Goal: Task Accomplishment & Management: Complete application form

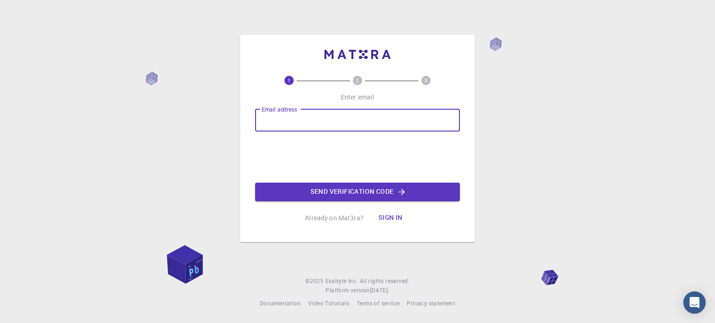
click at [317, 125] on input "Email address" at bounding box center [357, 120] width 205 height 22
type input "[EMAIL_ADDRESS][DOMAIN_NAME]"
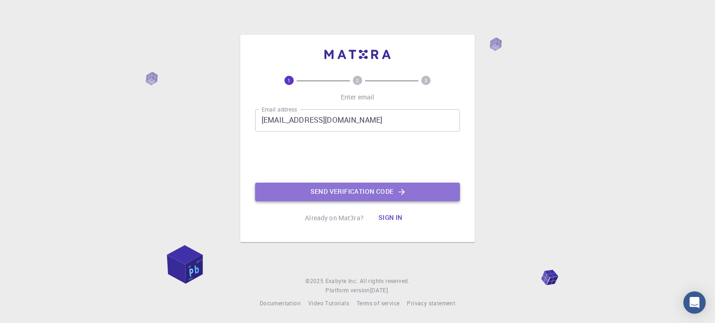
click at [302, 189] on button "Send verification code" at bounding box center [357, 192] width 205 height 19
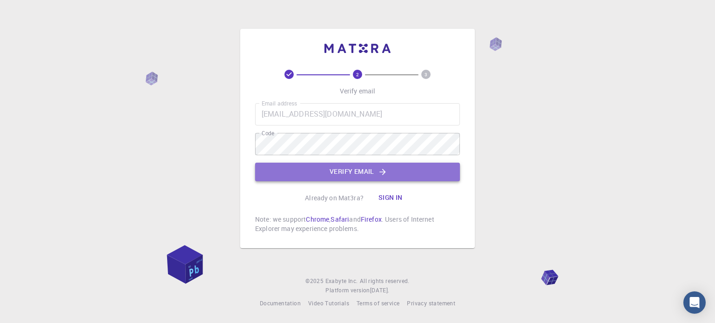
click at [350, 171] on button "Verify email" at bounding box center [357, 172] width 205 height 19
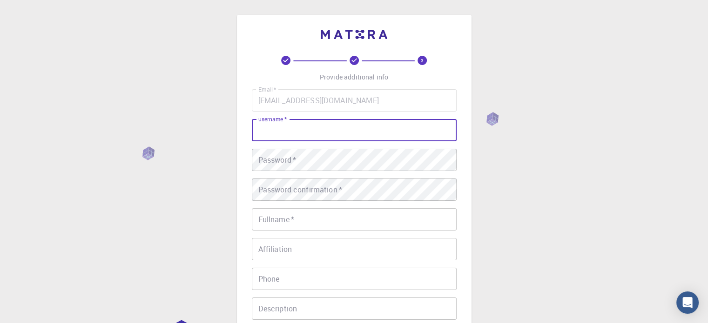
click at [305, 130] on input "username   *" at bounding box center [354, 130] width 205 height 22
type input "mohitsureka4"
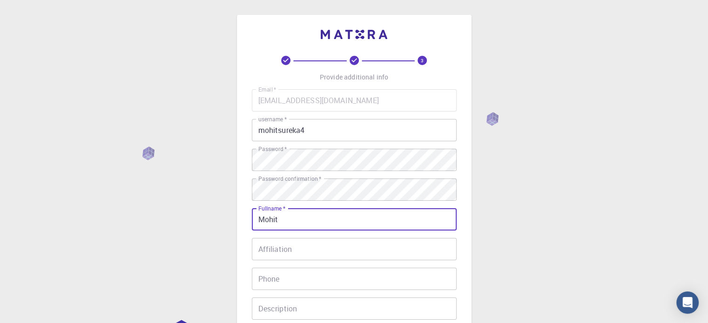
click at [289, 224] on input "Mohit" at bounding box center [354, 219] width 205 height 22
type input "[PERSON_NAME]"
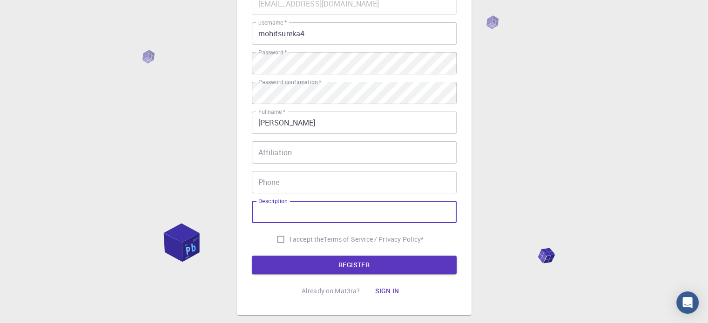
scroll to position [117, 0]
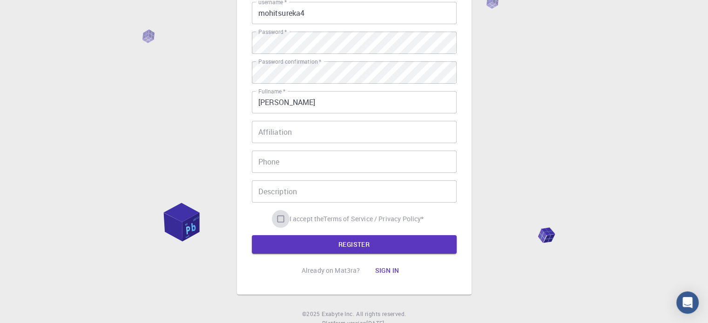
click at [279, 217] on input "I accept the Terms of Service / Privacy Policy *" at bounding box center [281, 219] width 18 height 18
checkbox input "true"
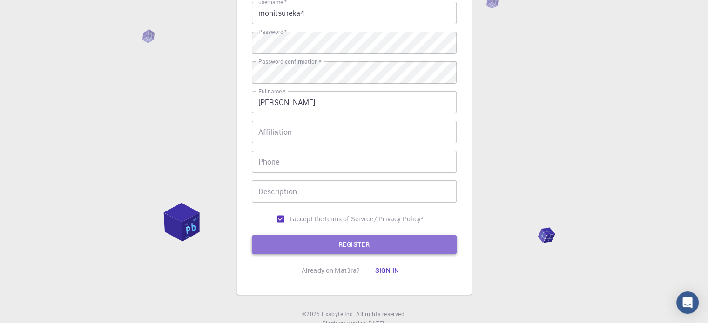
click at [310, 248] on button "REGISTER" at bounding box center [354, 244] width 205 height 19
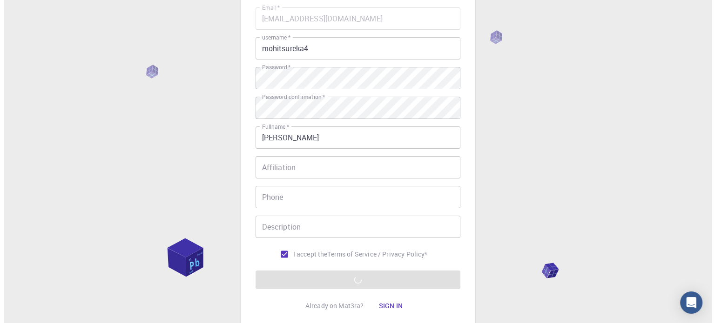
scroll to position [0, 0]
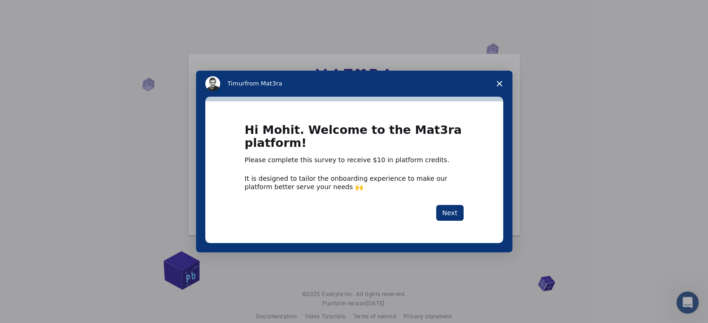
click at [501, 84] on icon "Close survey" at bounding box center [500, 84] width 6 height 6
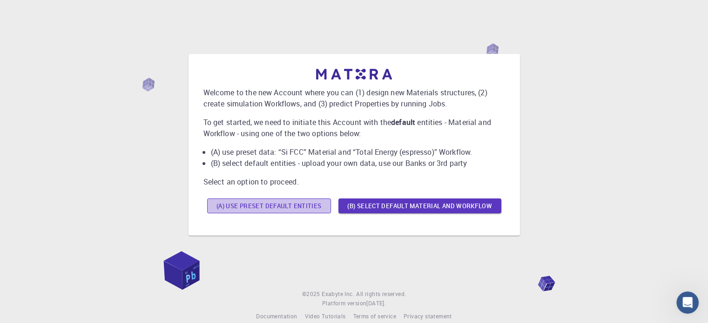
click at [307, 205] on button "(A) Use preset default entities" at bounding box center [269, 206] width 124 height 15
